Goal: Complete application form

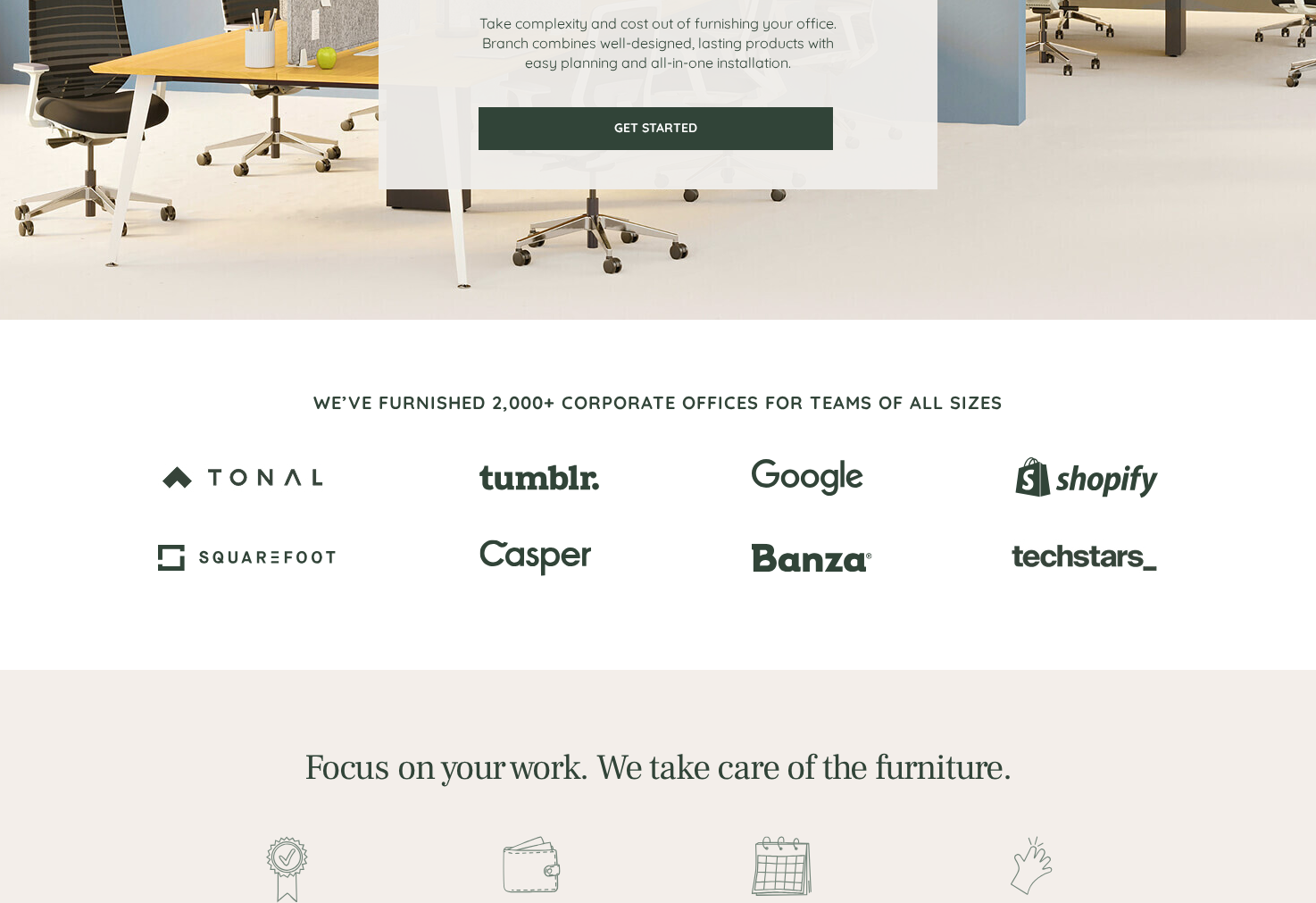
scroll to position [317, 0]
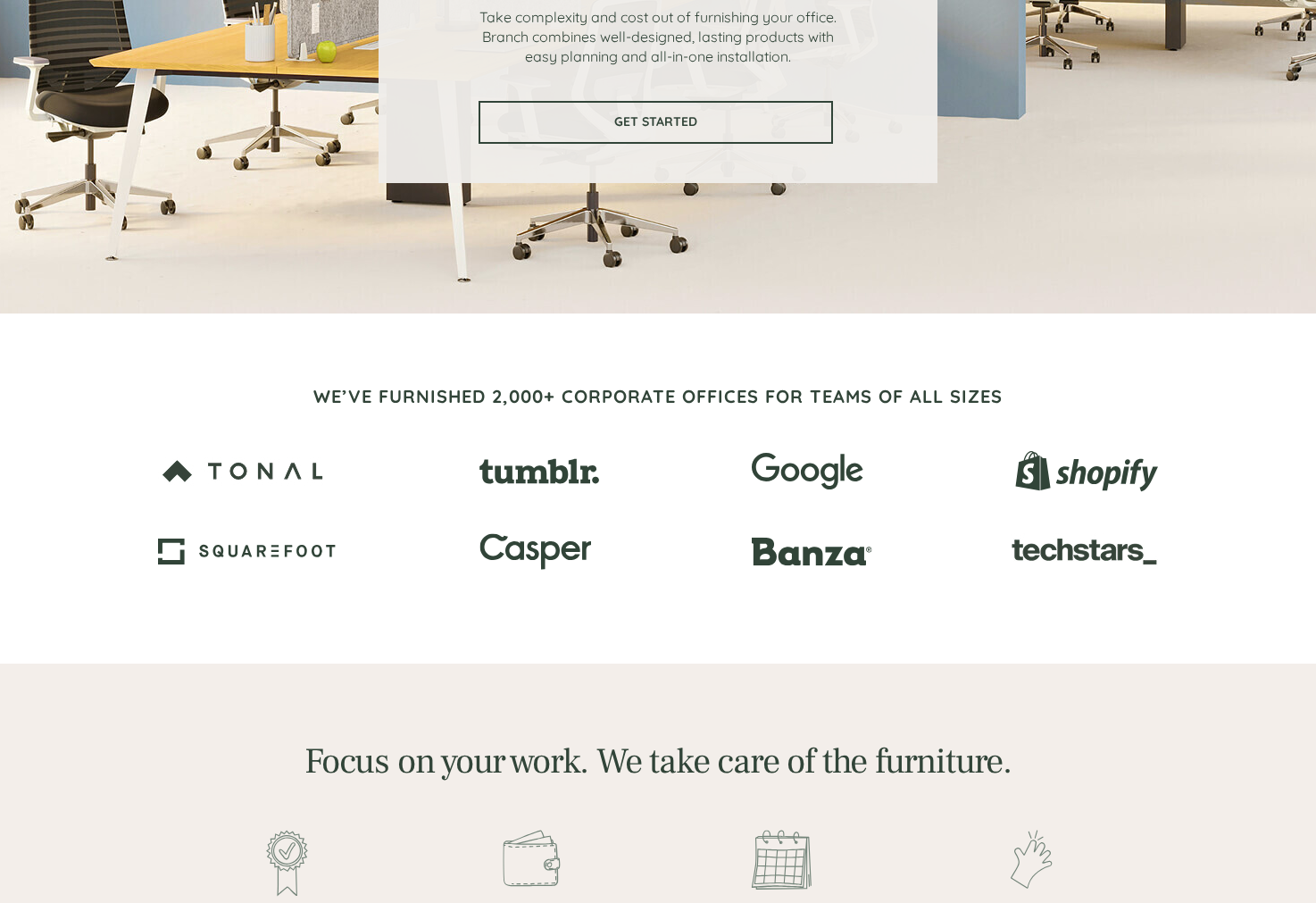
click at [655, 119] on span "GET STARTED" at bounding box center [655, 121] width 351 height 15
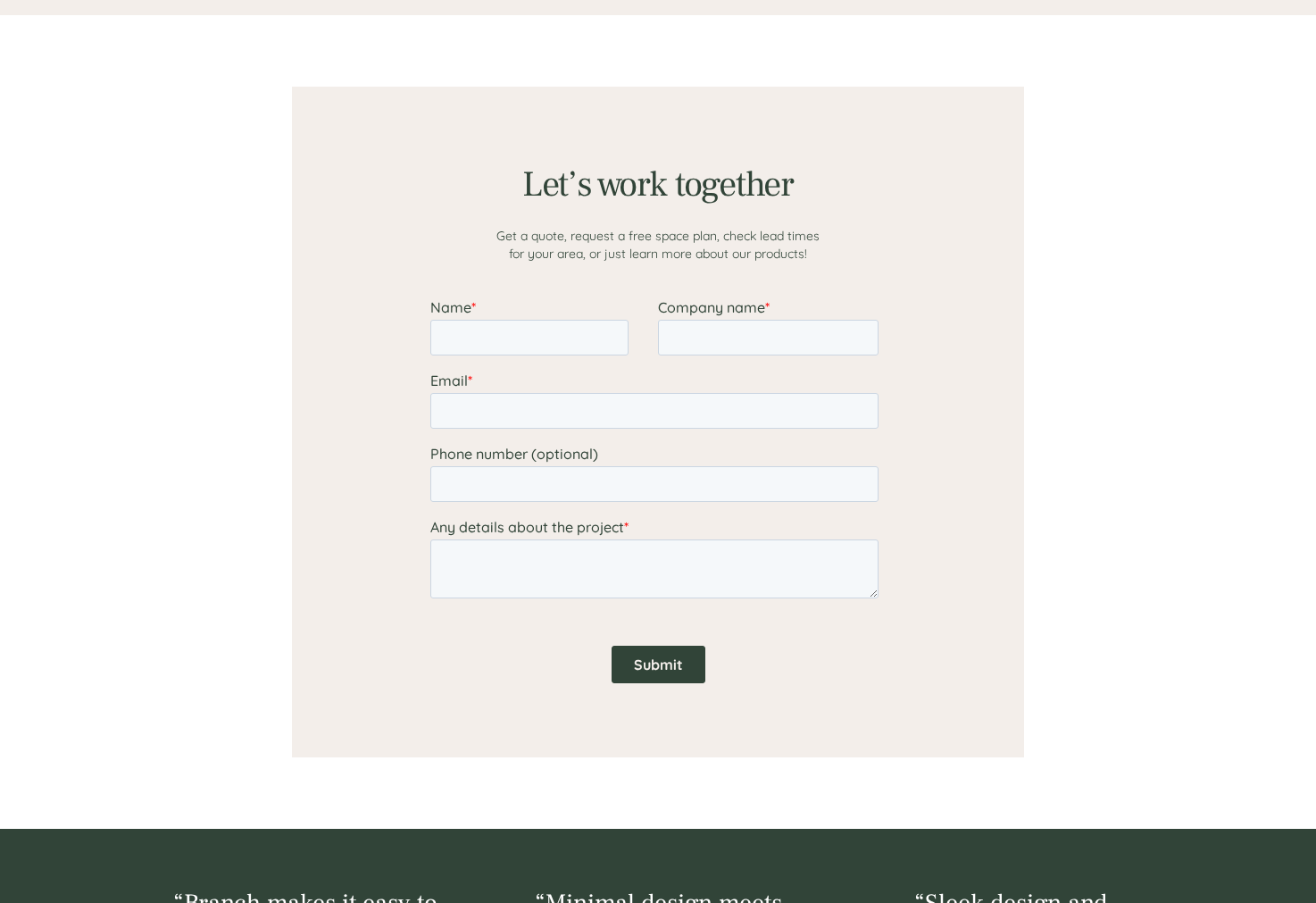
scroll to position [1386, 0]
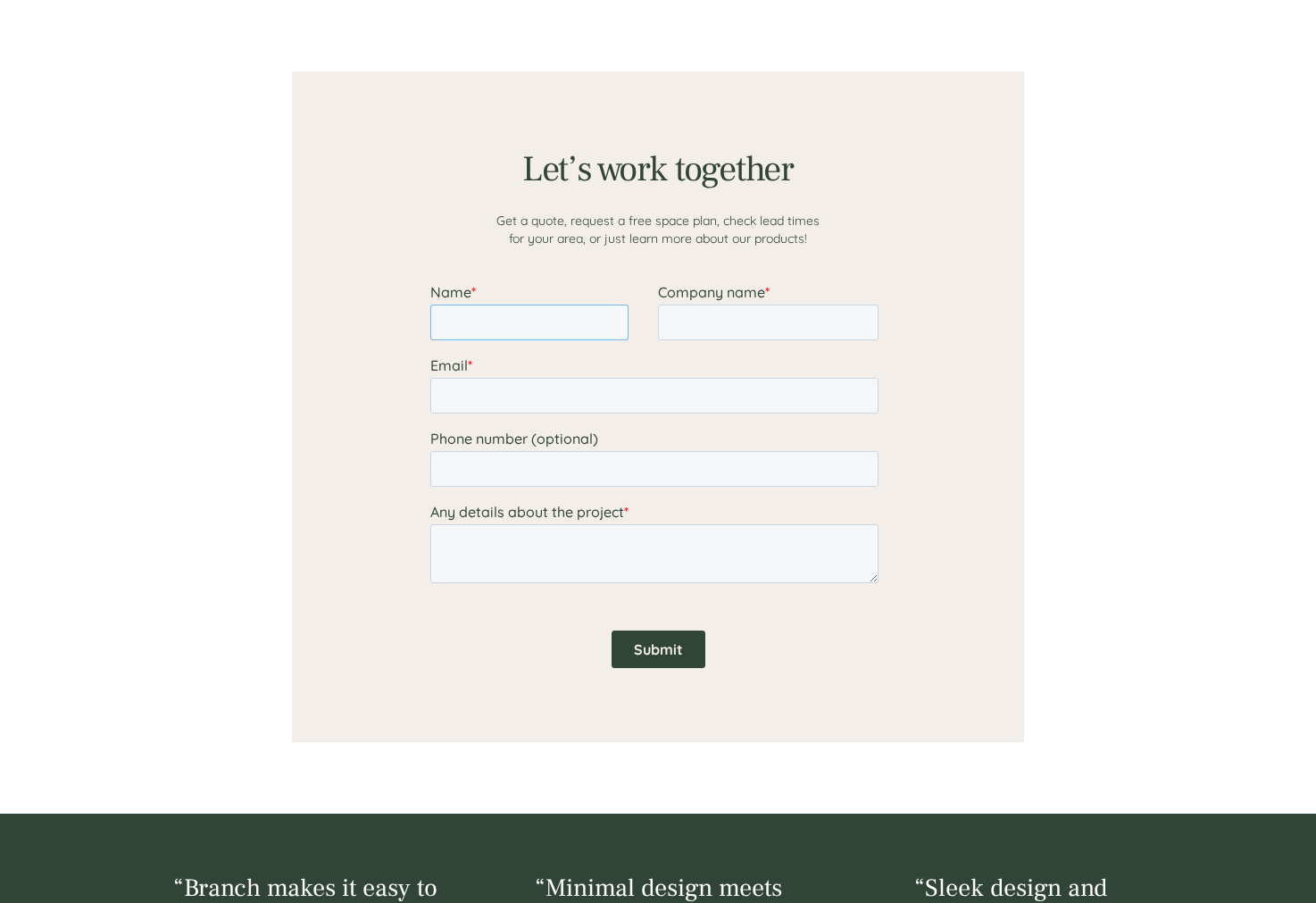
click at [466, 326] on input "Name *" at bounding box center [529, 323] width 198 height 36
type input "[PERSON_NAME]"
type input "[EMAIL_ADDRESS][DOMAIN_NAME]"
type input "13104039003"
drag, startPoint x: 534, startPoint y: 471, endPoint x: 403, endPoint y: 467, distance: 131.1
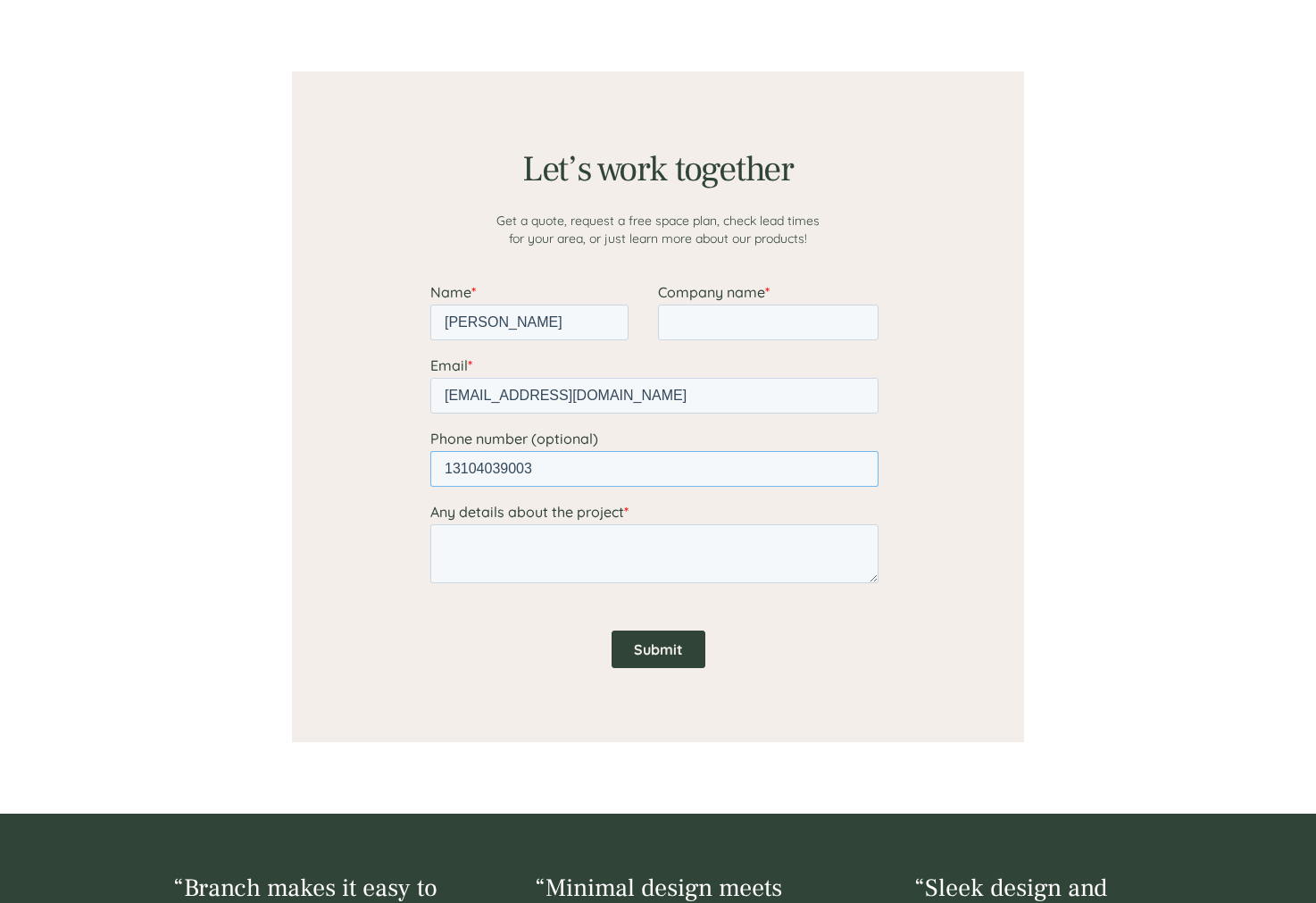
click html "Name * [PERSON_NAME] Company name * Email * [EMAIL_ADDRESS][DOMAIN_NAME] Phone …"
click at [462, 543] on textarea "Any details about the project *" at bounding box center [654, 554] width 448 height 59
click at [755, 549] on textarea "built in office desk and shelves, roughly 143 inchs wide," at bounding box center [654, 554] width 448 height 59
click at [848, 548] on textarea "built in office desk and shelves, roughly 143 inches wide," at bounding box center [654, 554] width 448 height 59
type textarea "built in office desk and shelves, roughly 143 inches wide."
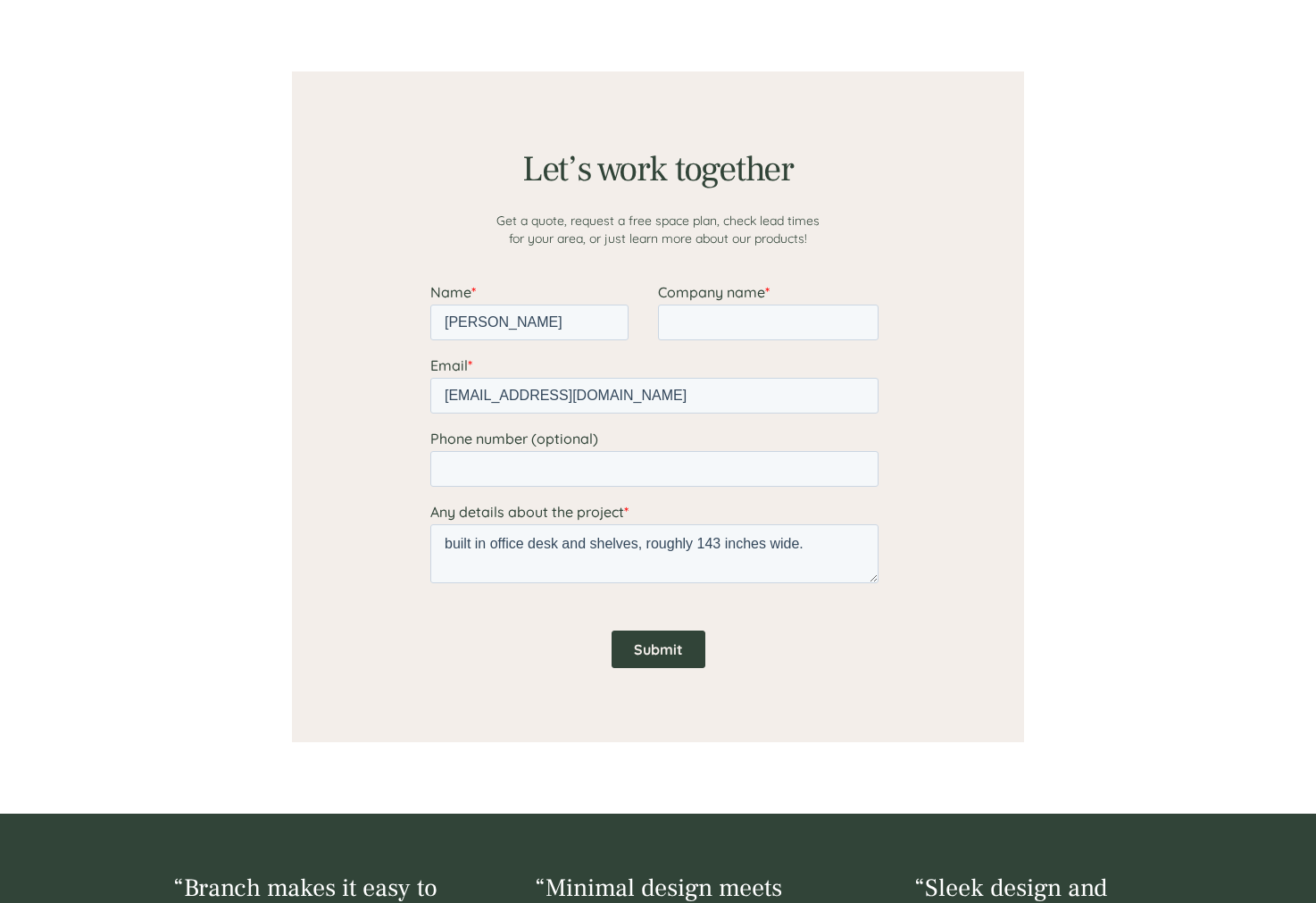
click at [643, 647] on input "Submit" at bounding box center [658, 649] width 93 height 38
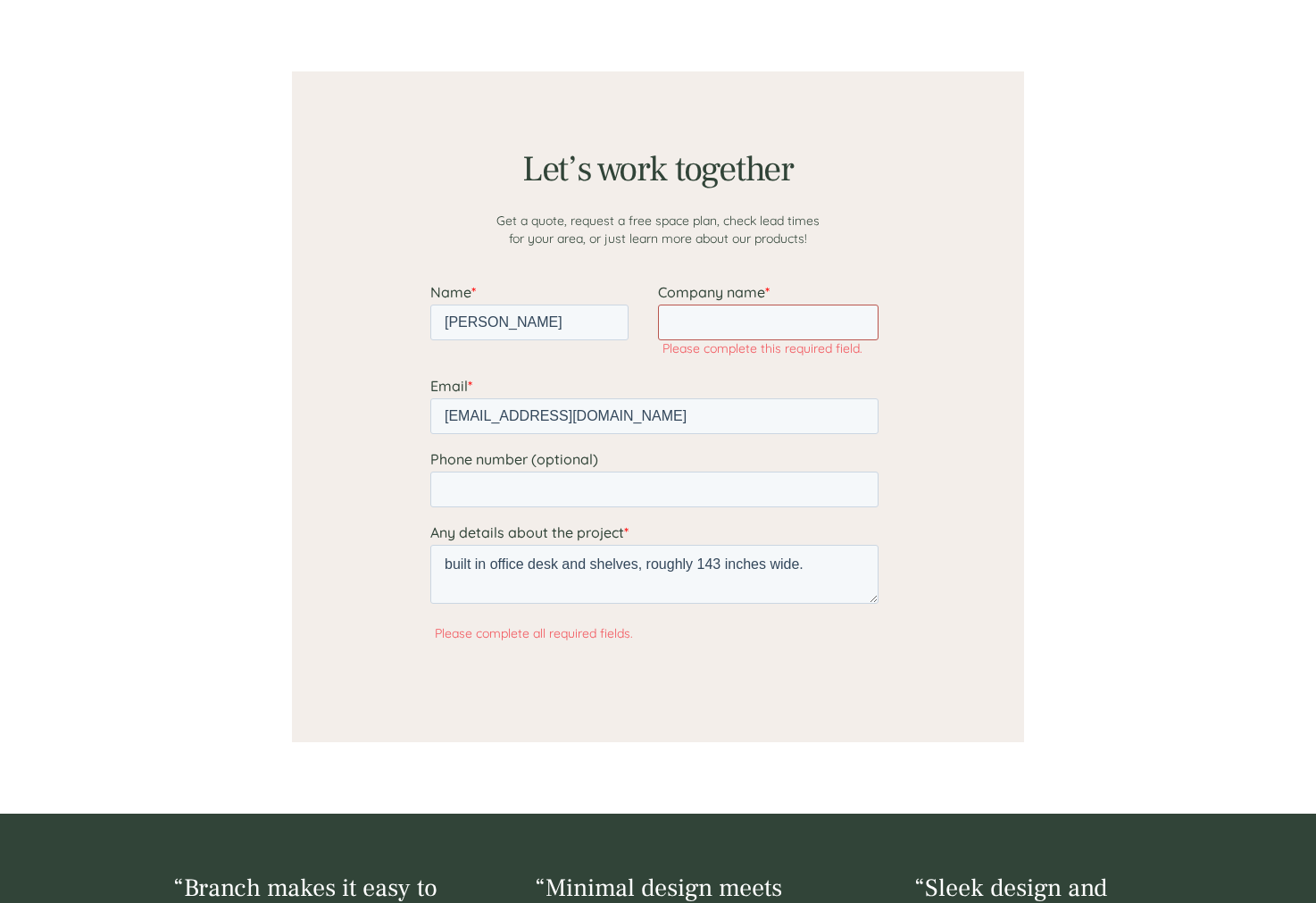
click at [691, 323] on input "Company name *" at bounding box center [768, 323] width 220 height 36
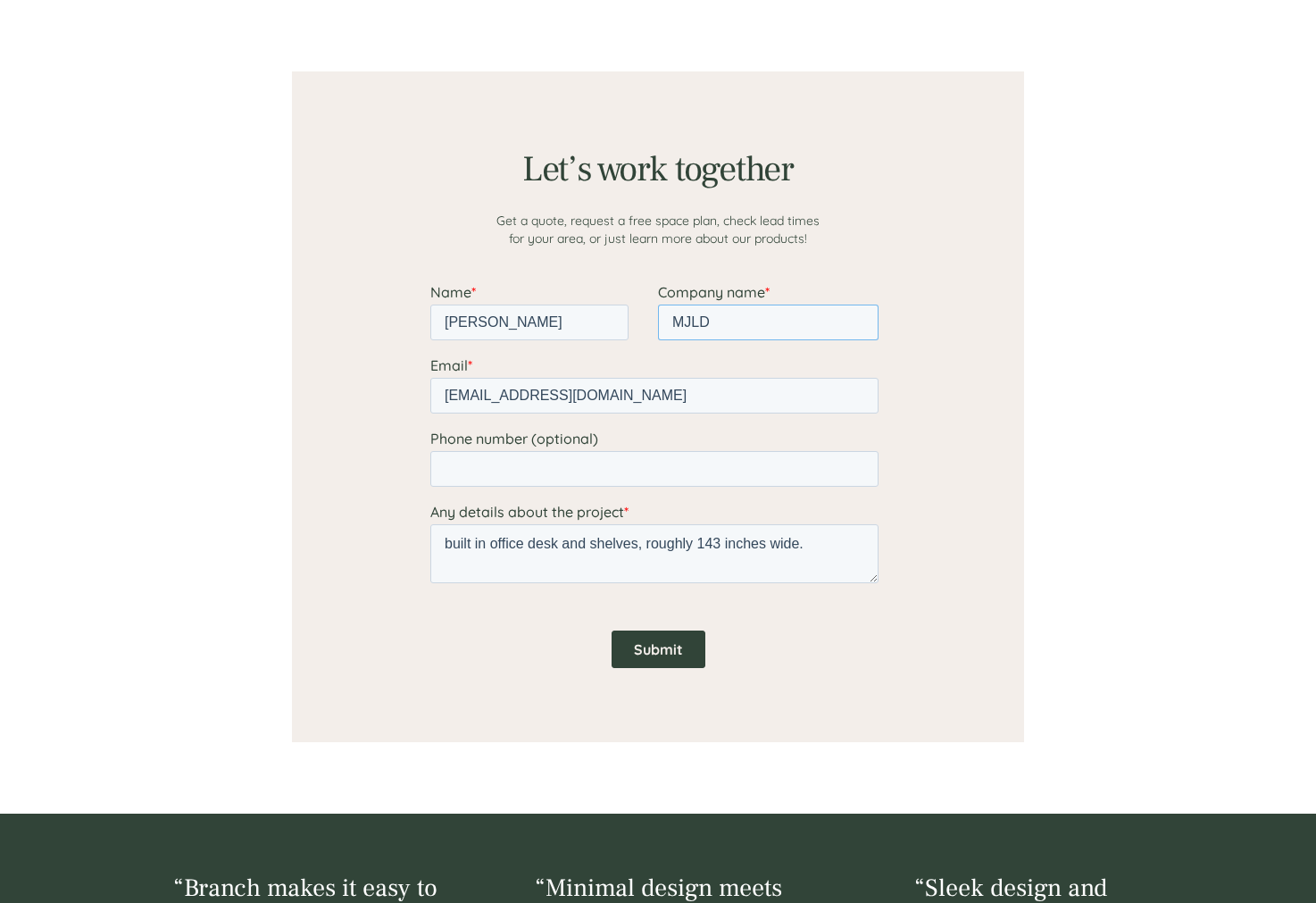
type input "MJLD"
click at [652, 647] on input "Submit" at bounding box center [658, 649] width 93 height 38
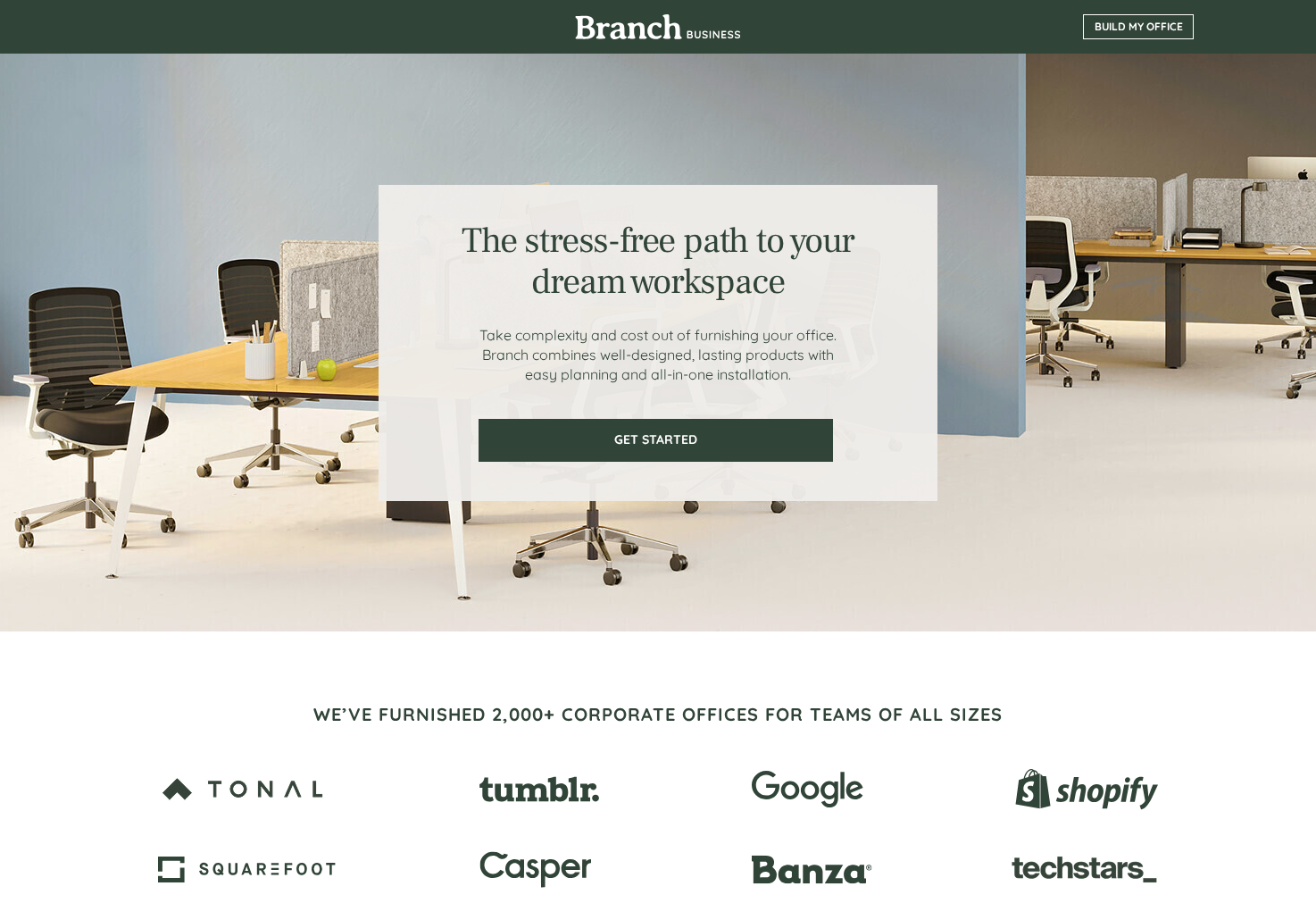
click at [1128, 25] on span "BUILD MY OFFICE" at bounding box center [1137, 27] width 109 height 13
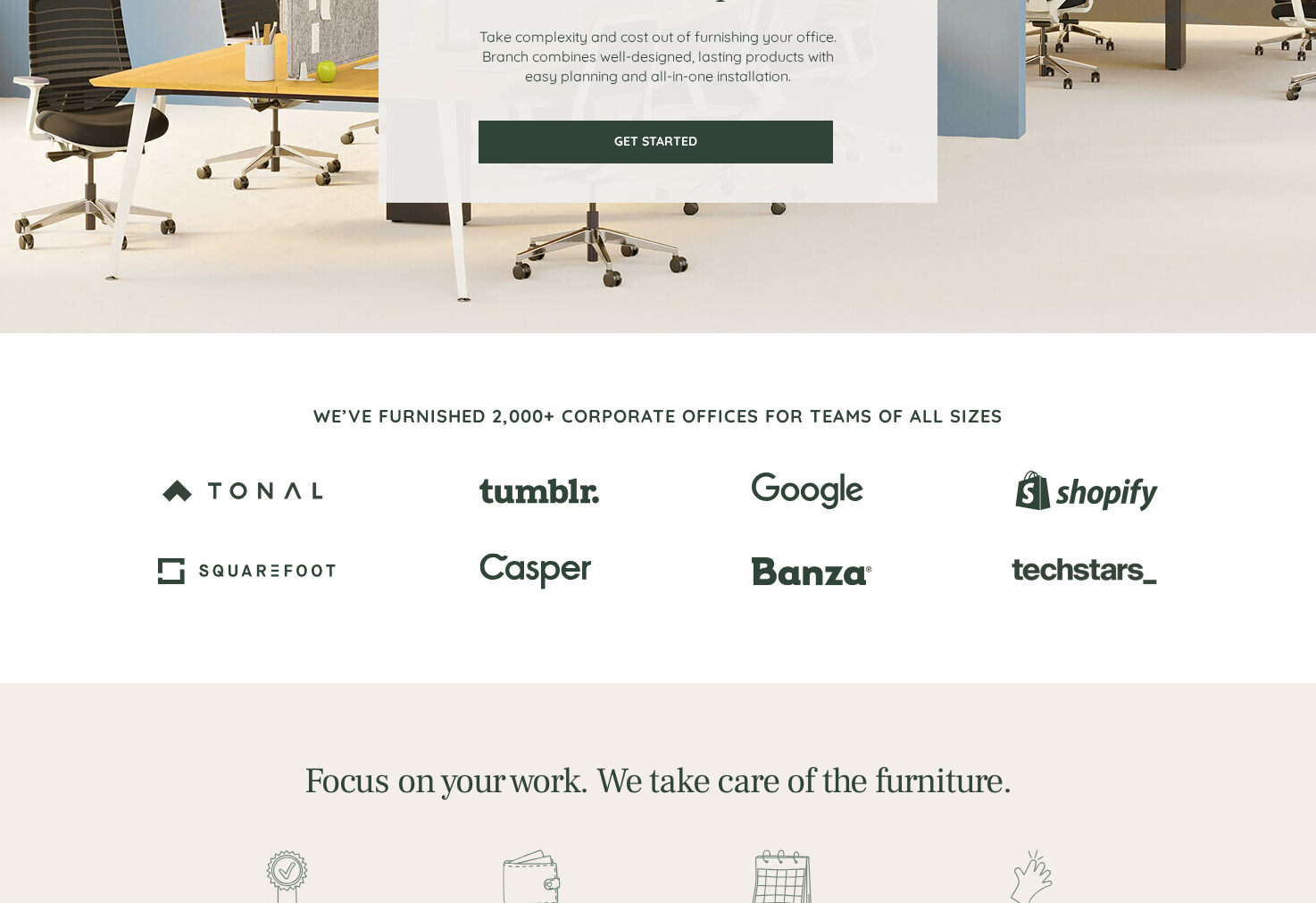
scroll to position [297, 0]
